Goal: Information Seeking & Learning: Check status

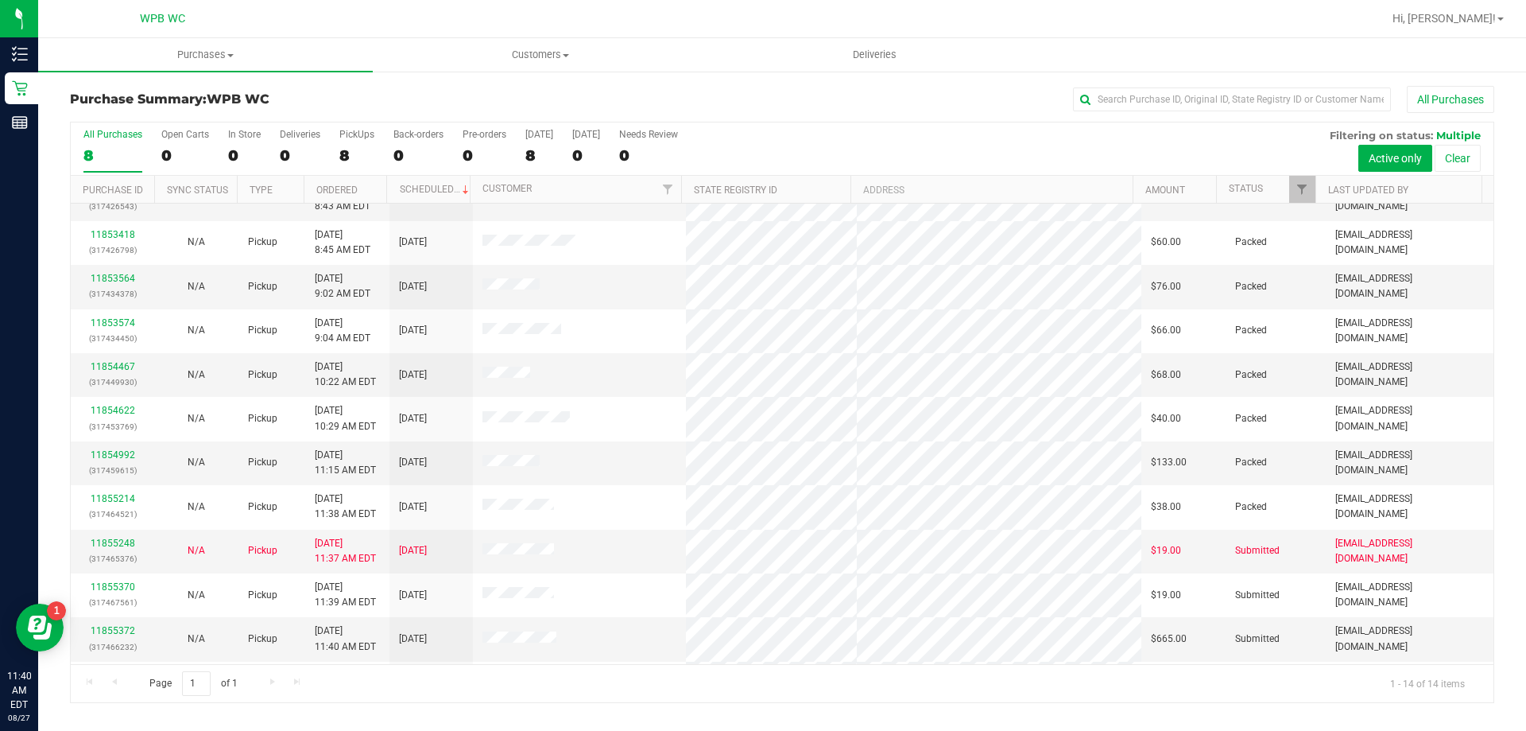
scroll to position [156, 0]
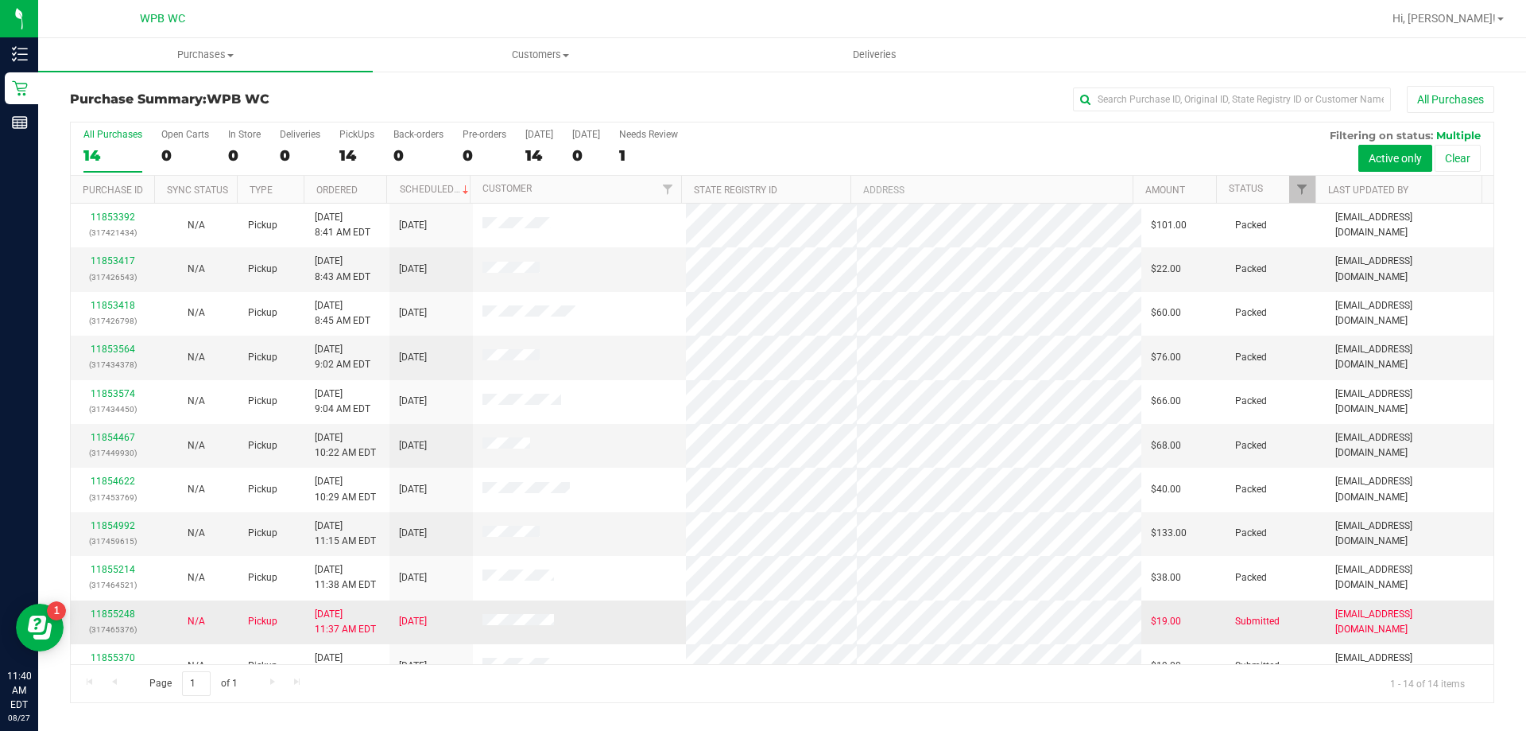
scroll to position [156, 0]
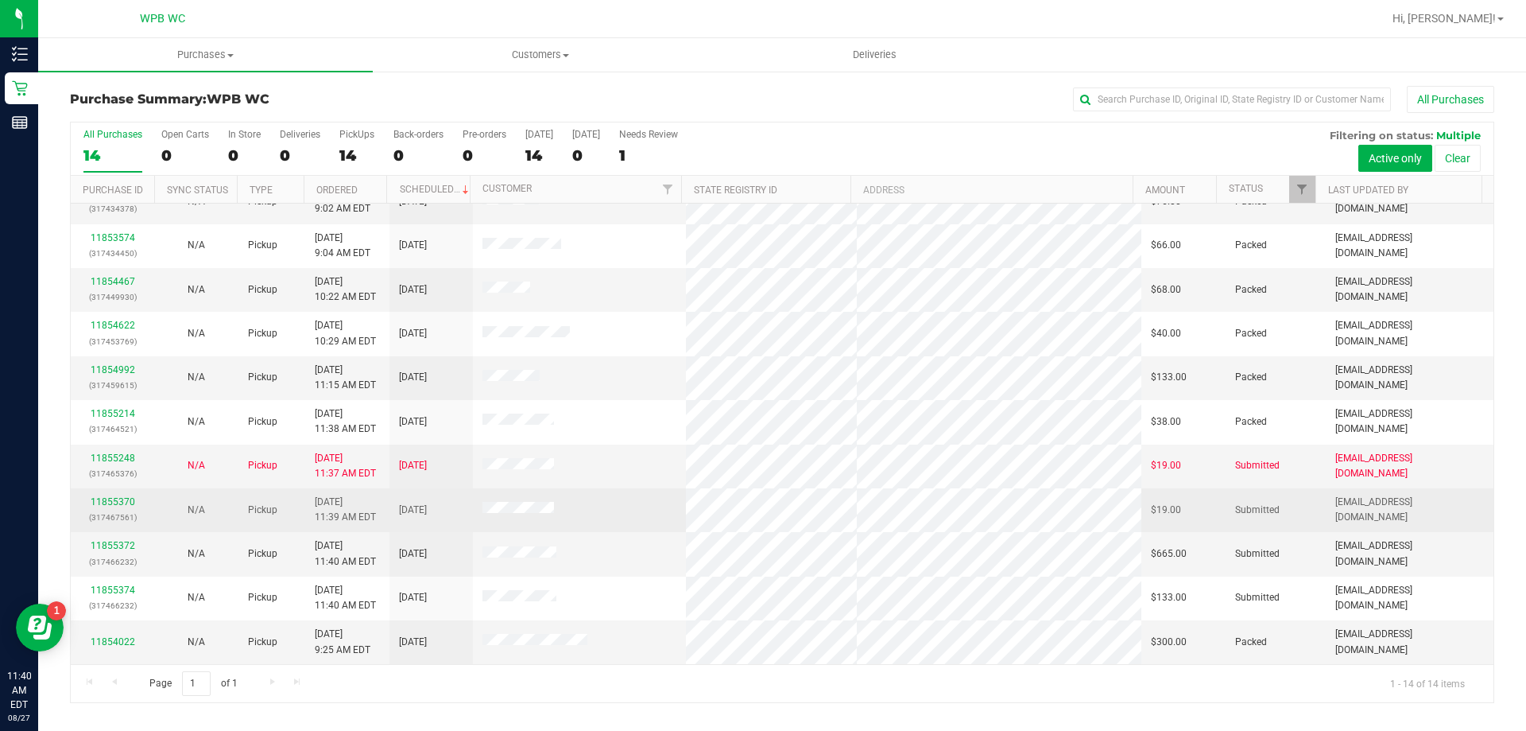
click at [110, 493] on td "11855370 (317467561)" at bounding box center [112, 510] width 83 height 44
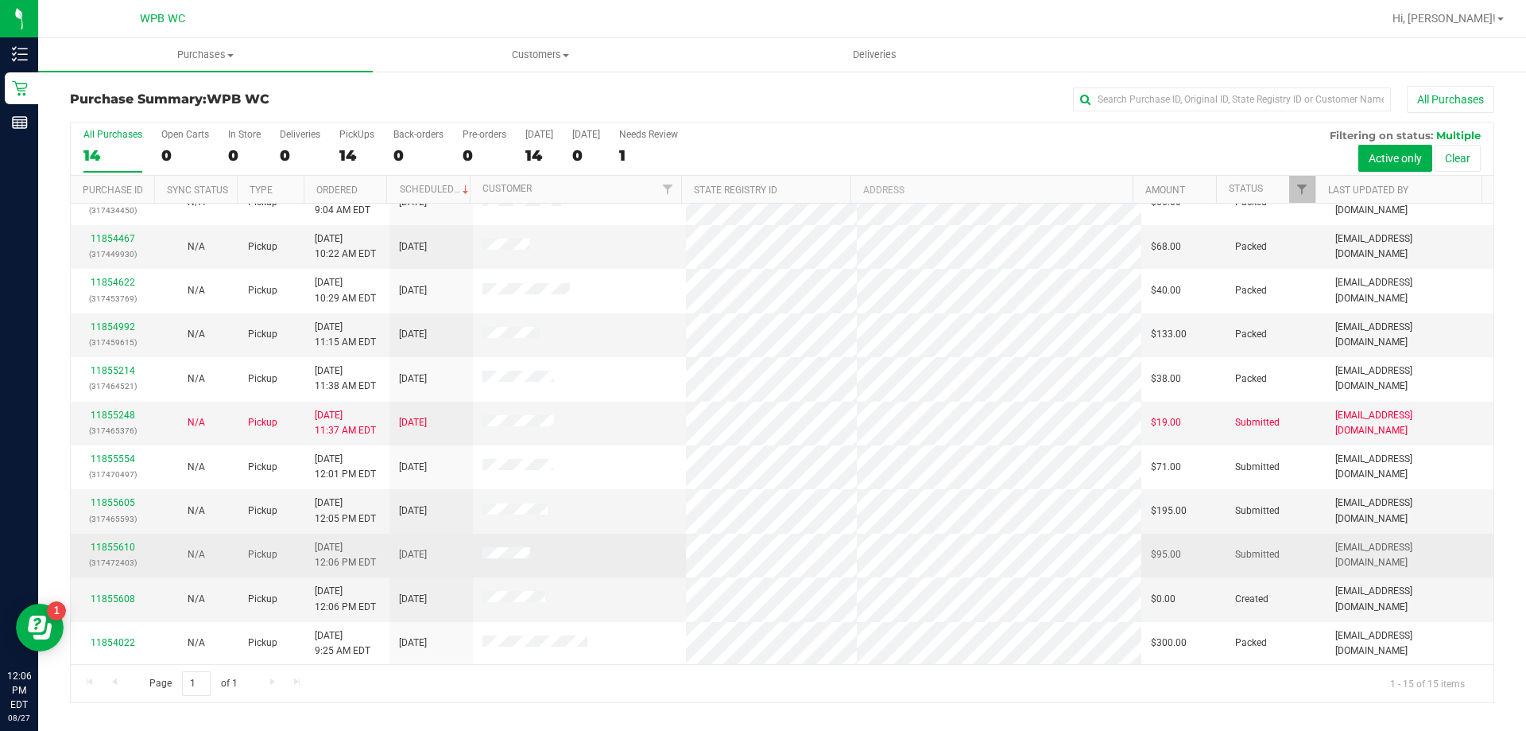
scroll to position [200, 0]
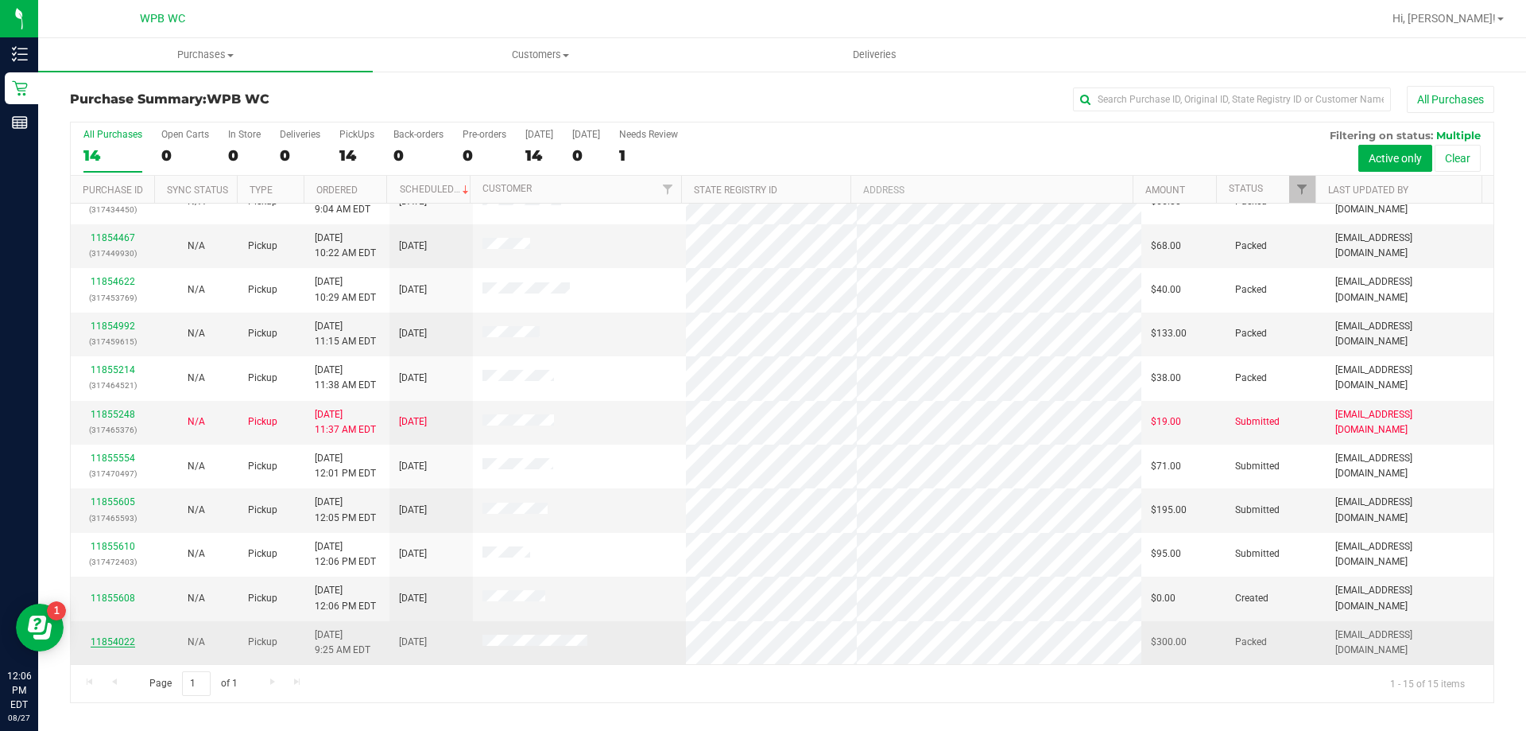
click at [112, 642] on link "11854022" at bounding box center [113, 641] width 45 height 11
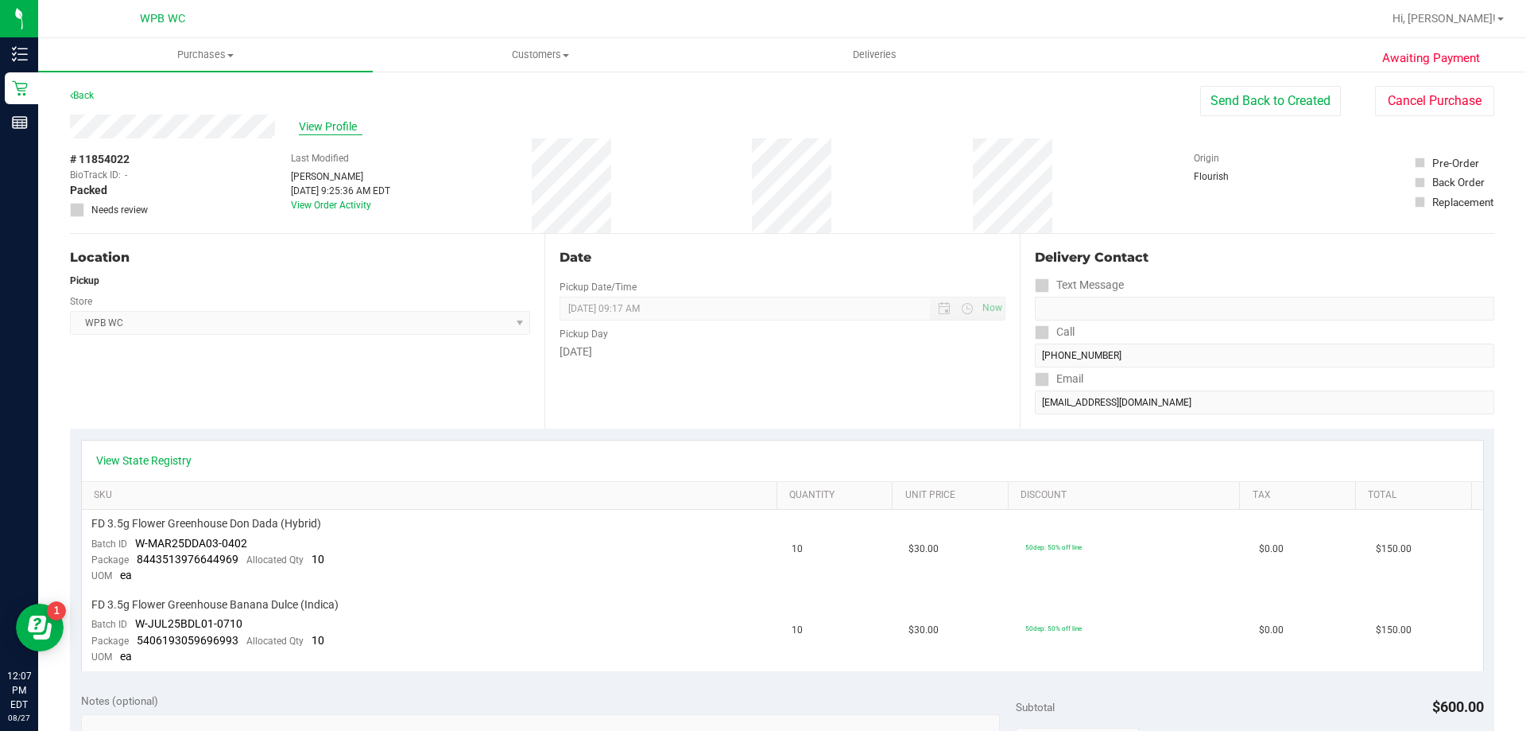
click at [328, 123] on span "View Profile" at bounding box center [331, 126] width 64 height 17
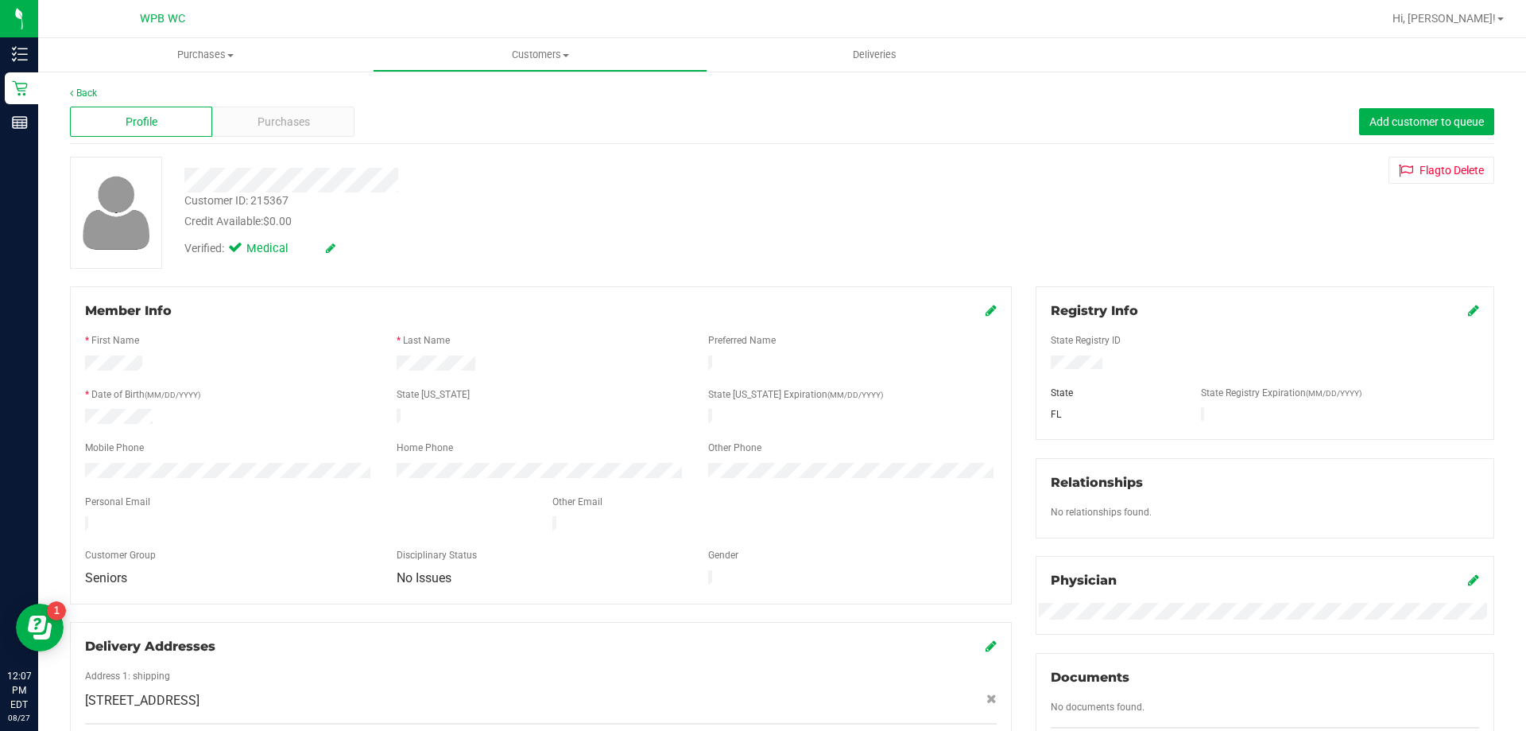
scroll to position [419, 0]
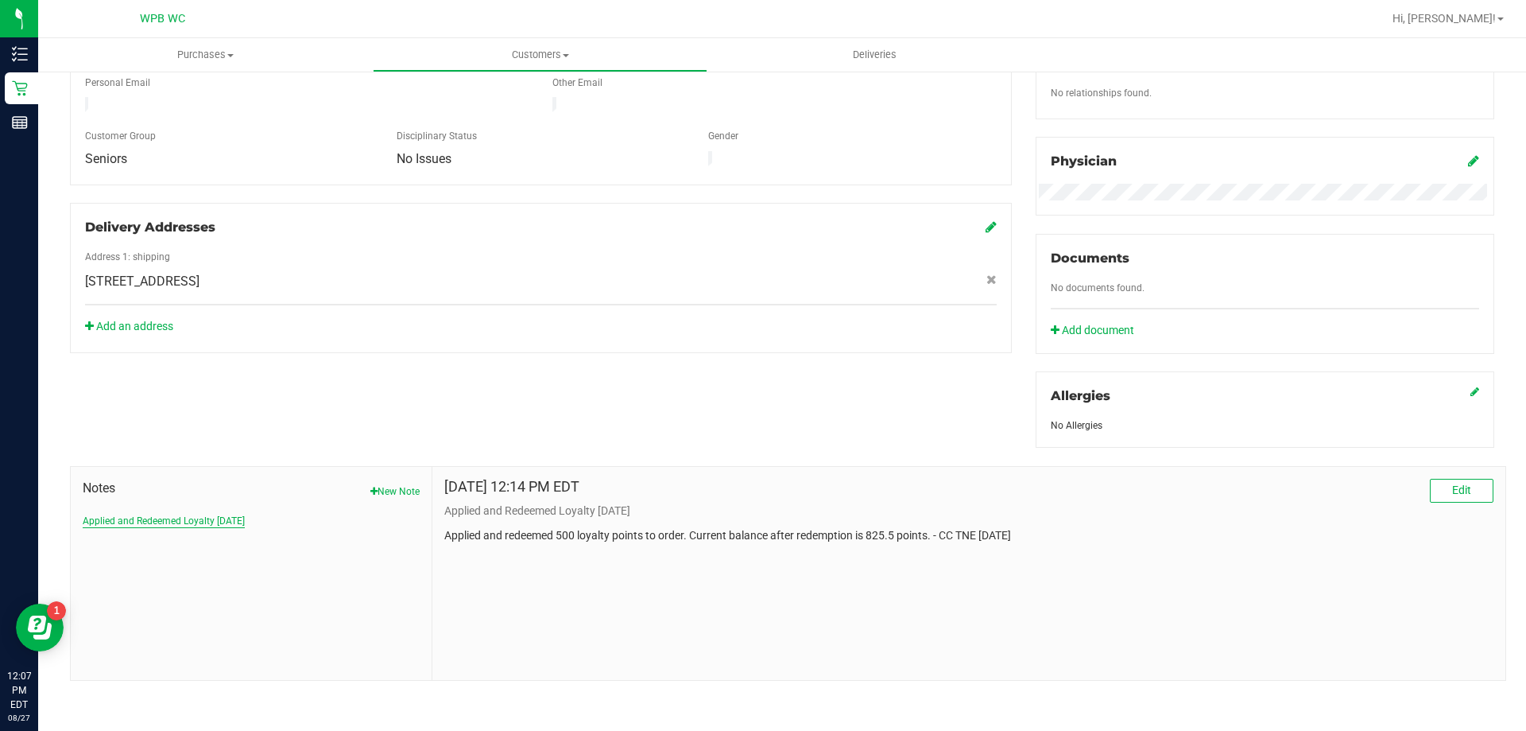
click at [140, 518] on button "Applied and Redeemed Loyalty [DATE]" at bounding box center [164, 521] width 162 height 14
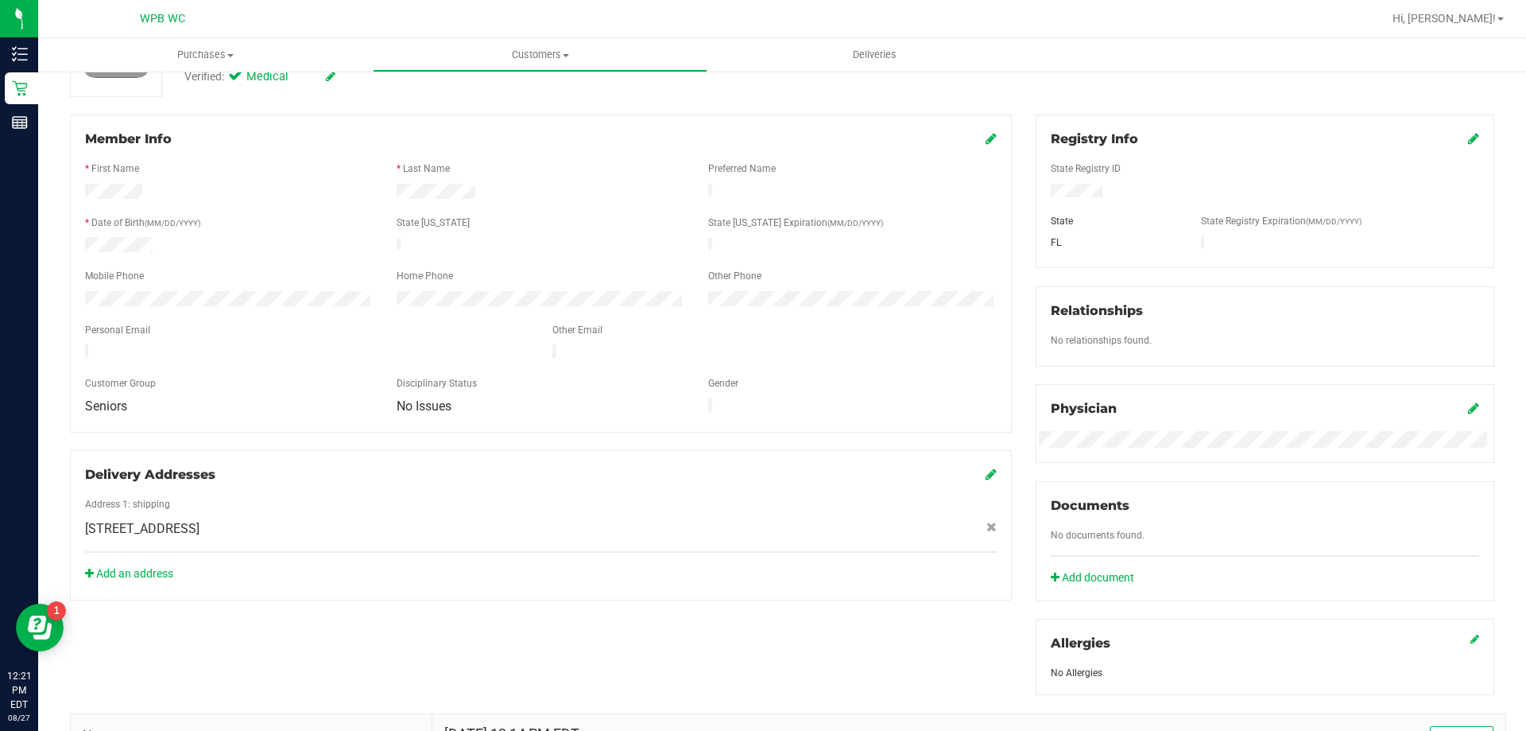
scroll to position [0, 0]
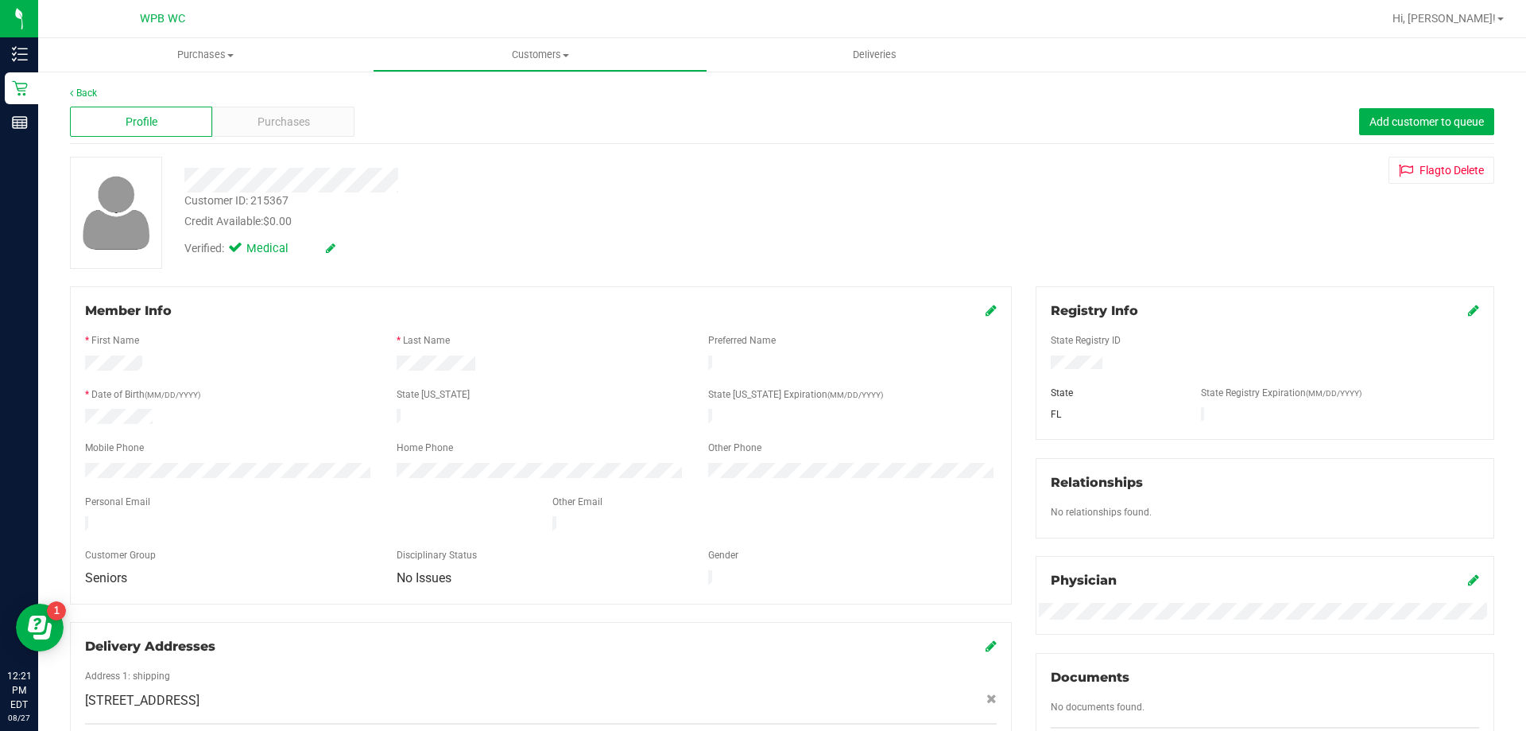
click at [215, 478] on form "Member Info * First Name * Last Name Preferred Name * Date of Birth (MM/DD/YYYY…" at bounding box center [541, 445] width 912 height 288
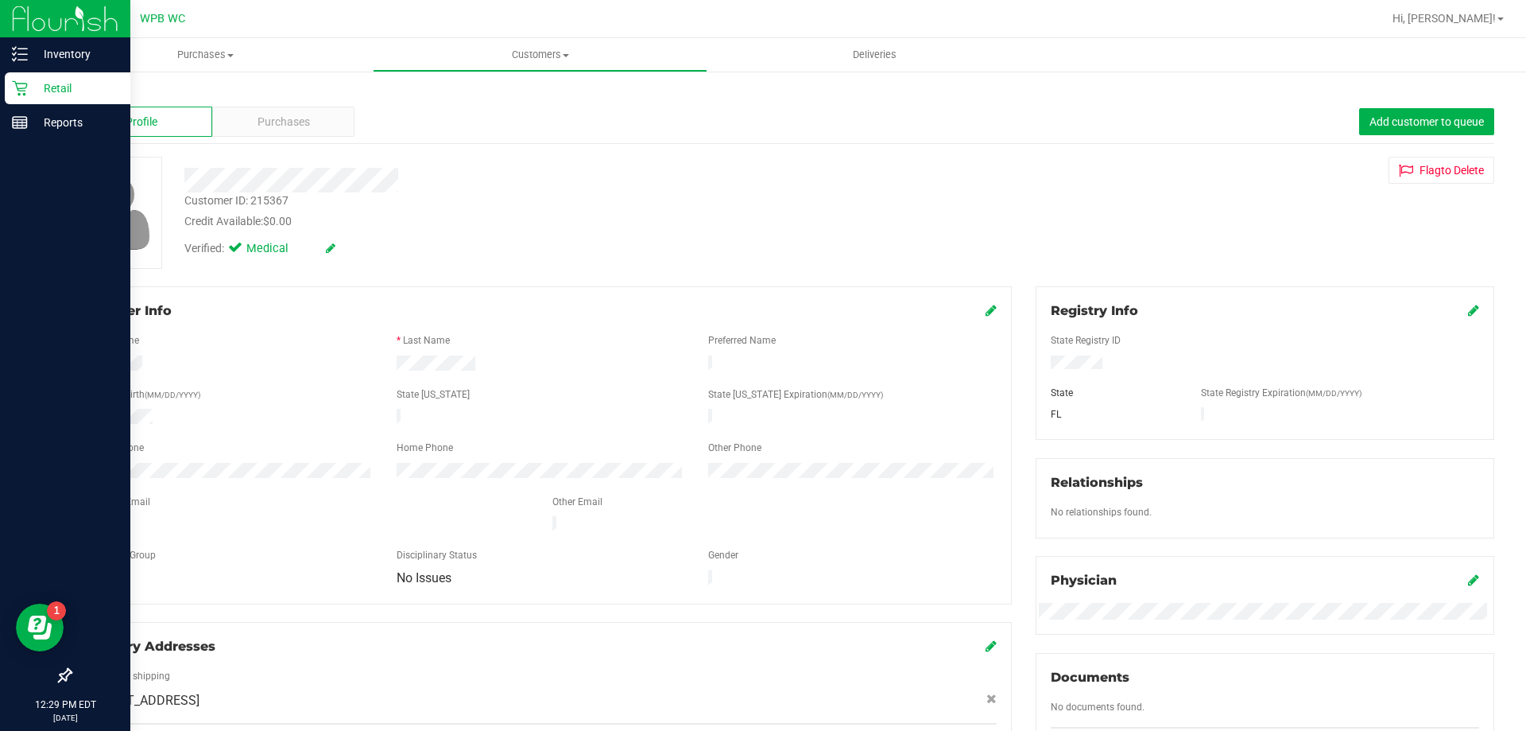
click at [25, 96] on div "Retail" at bounding box center [68, 88] width 126 height 32
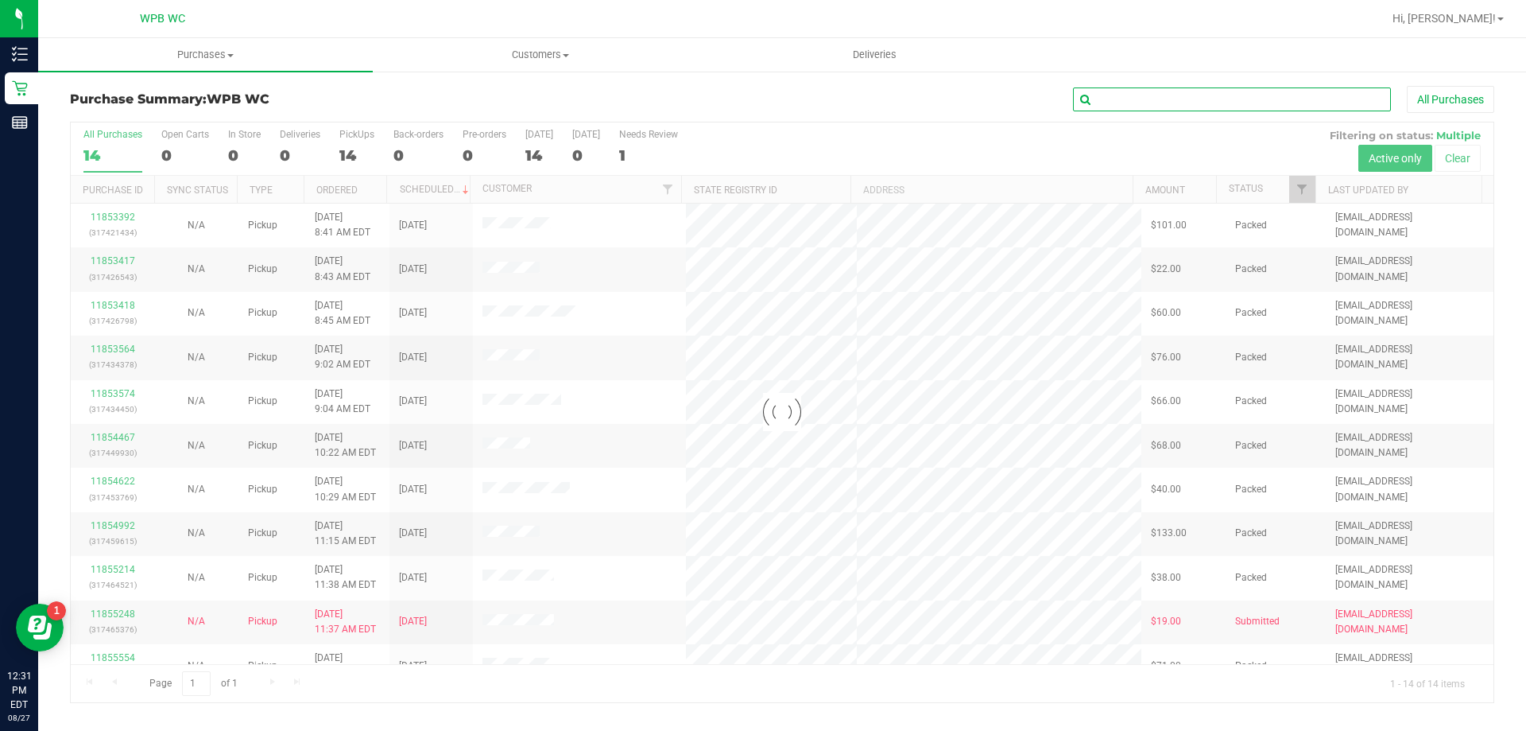
click at [1154, 95] on input "text" at bounding box center [1232, 99] width 318 height 24
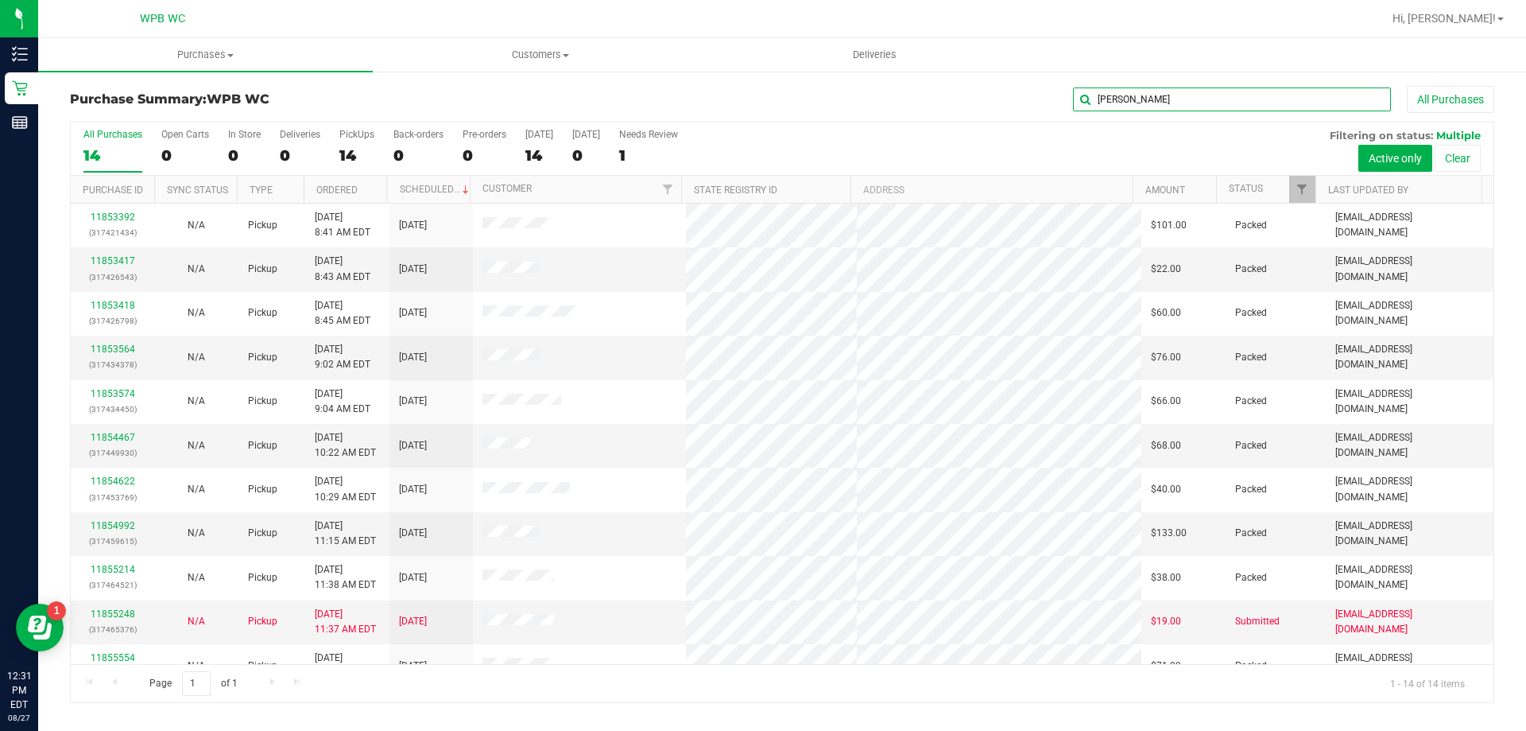
type input "[PERSON_NAME]"
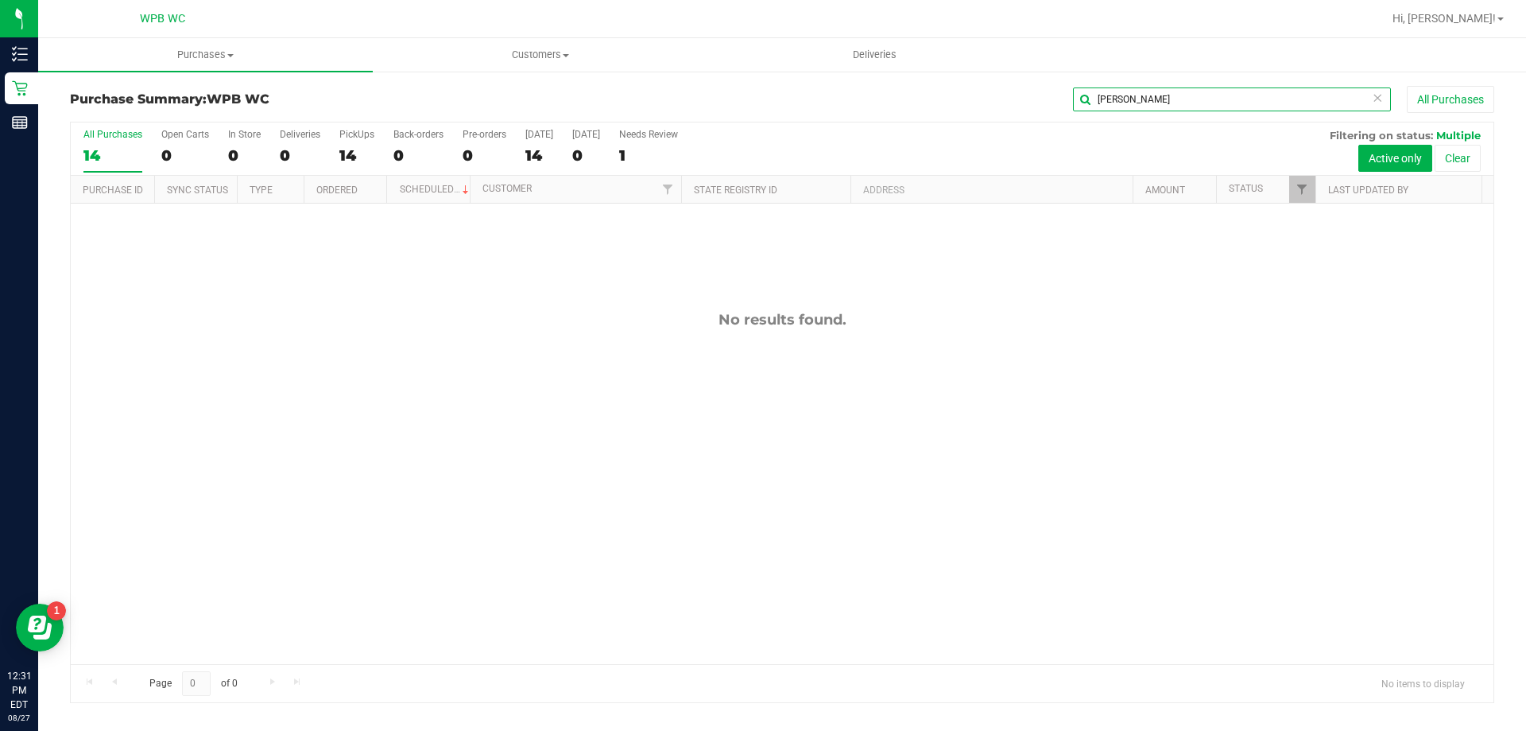
drag, startPoint x: 1174, startPoint y: 98, endPoint x: 993, endPoint y: 116, distance: 182.2
click at [993, 116] on div "Purchase Summary: WPB WC [PERSON_NAME] All Purchases" at bounding box center [782, 103] width 1425 height 35
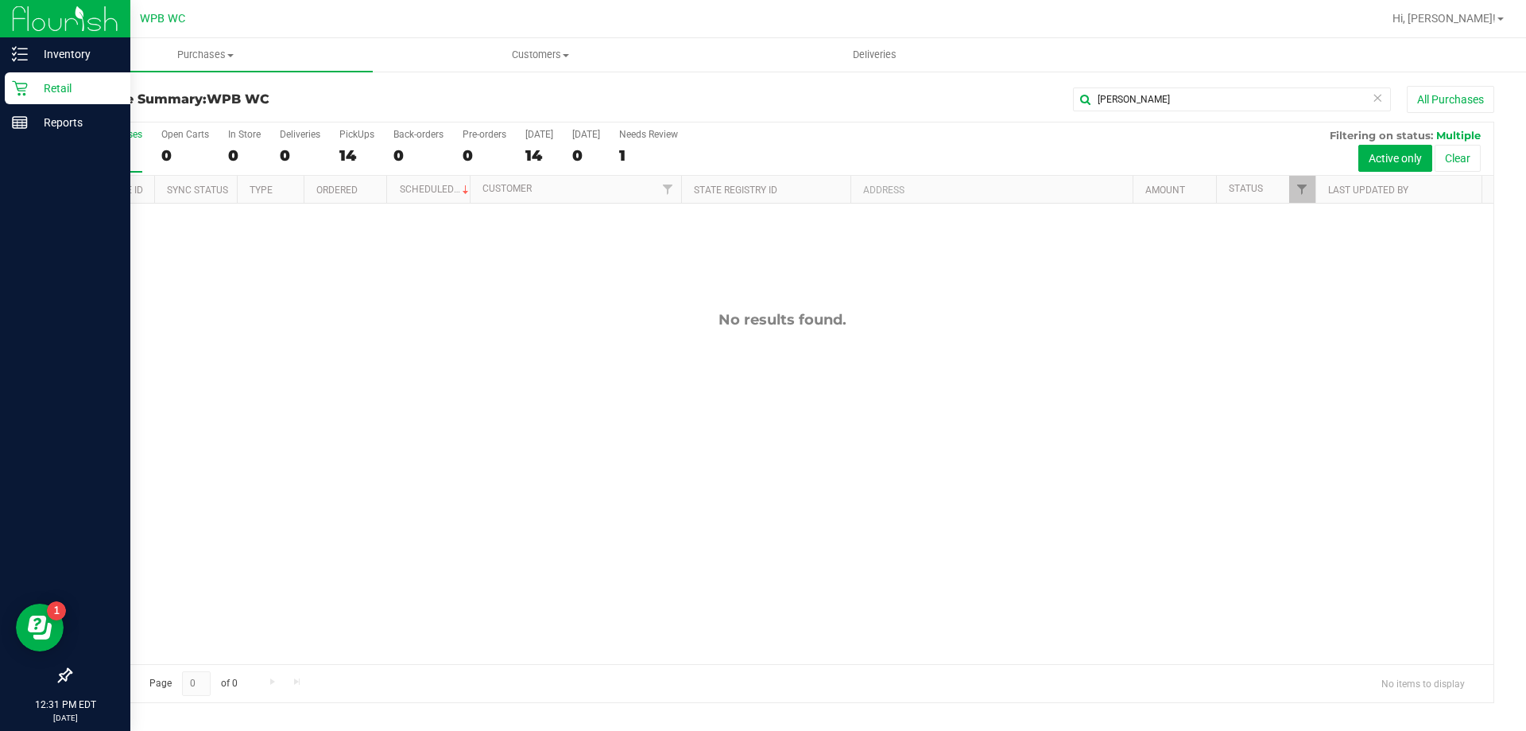
click at [26, 83] on icon at bounding box center [19, 88] width 15 height 15
click at [22, 85] on icon at bounding box center [20, 88] width 16 height 16
click at [20, 87] on icon at bounding box center [20, 88] width 16 height 16
click at [33, 123] on p "Reports" at bounding box center [75, 122] width 95 height 19
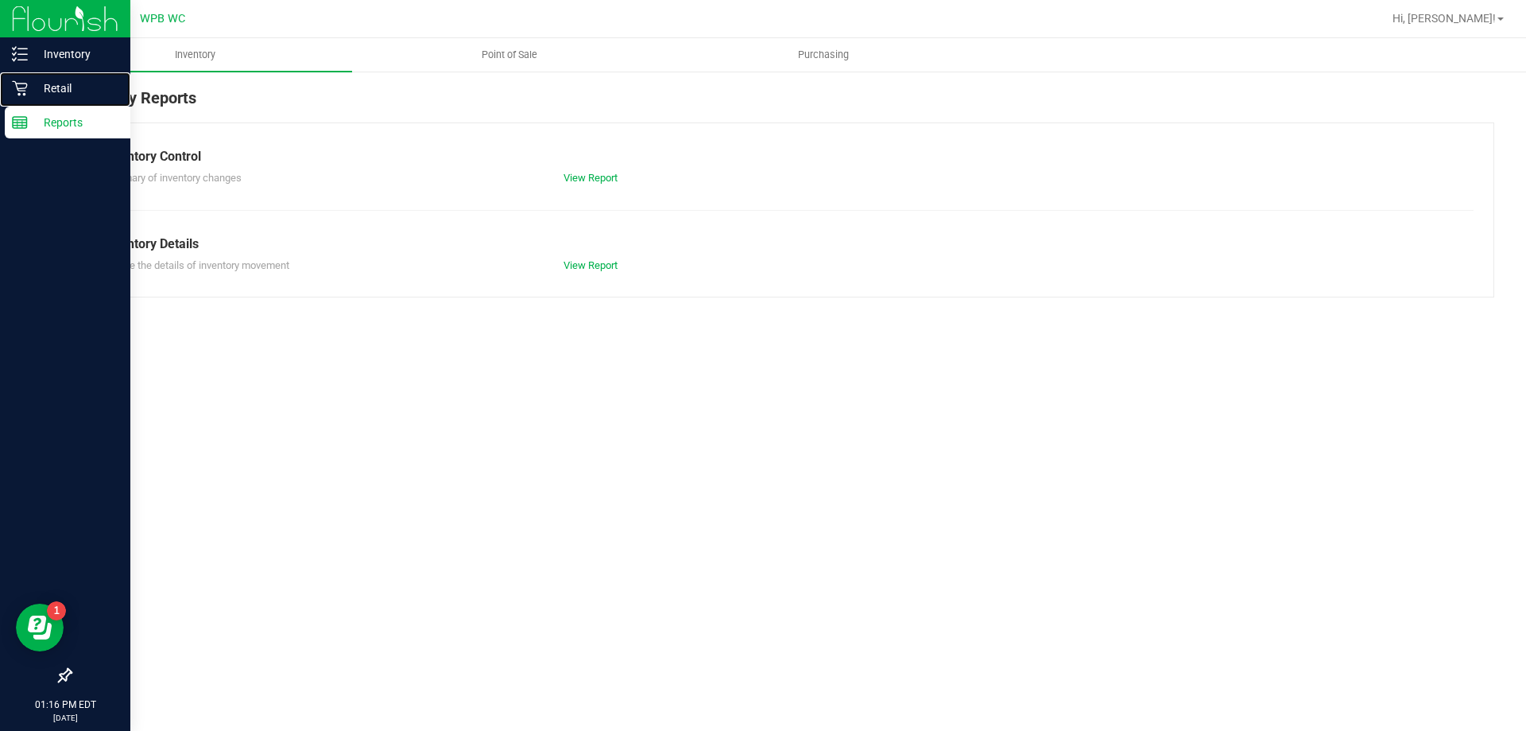
click at [37, 92] on p "Retail" at bounding box center [75, 88] width 95 height 19
